Goal: Book appointment/travel/reservation

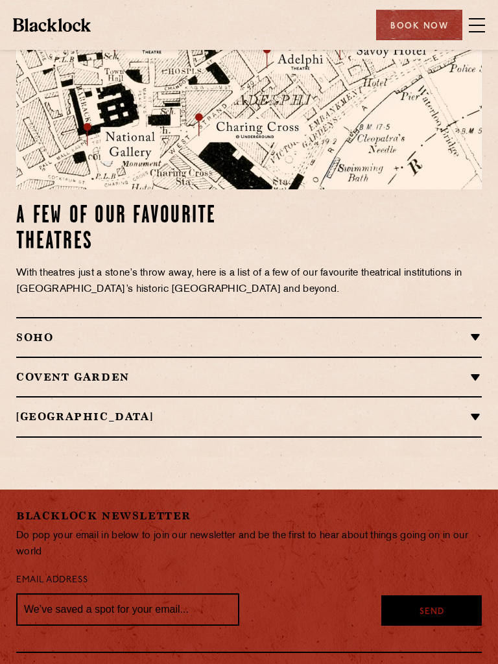
scroll to position [1573, 0]
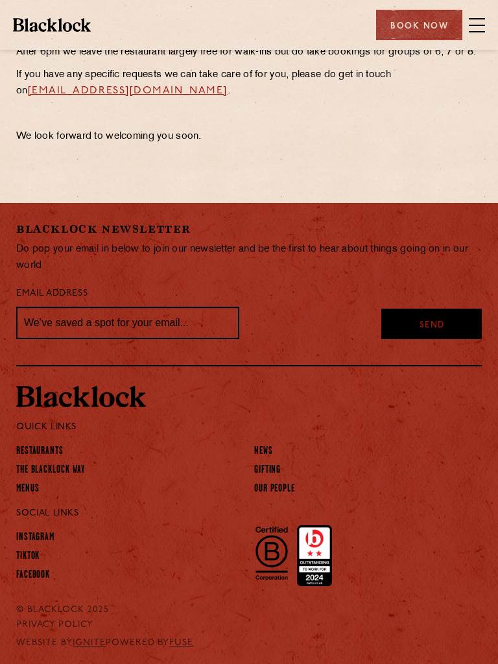
scroll to position [707, 0]
